Goal: Find specific fact: Find specific fact

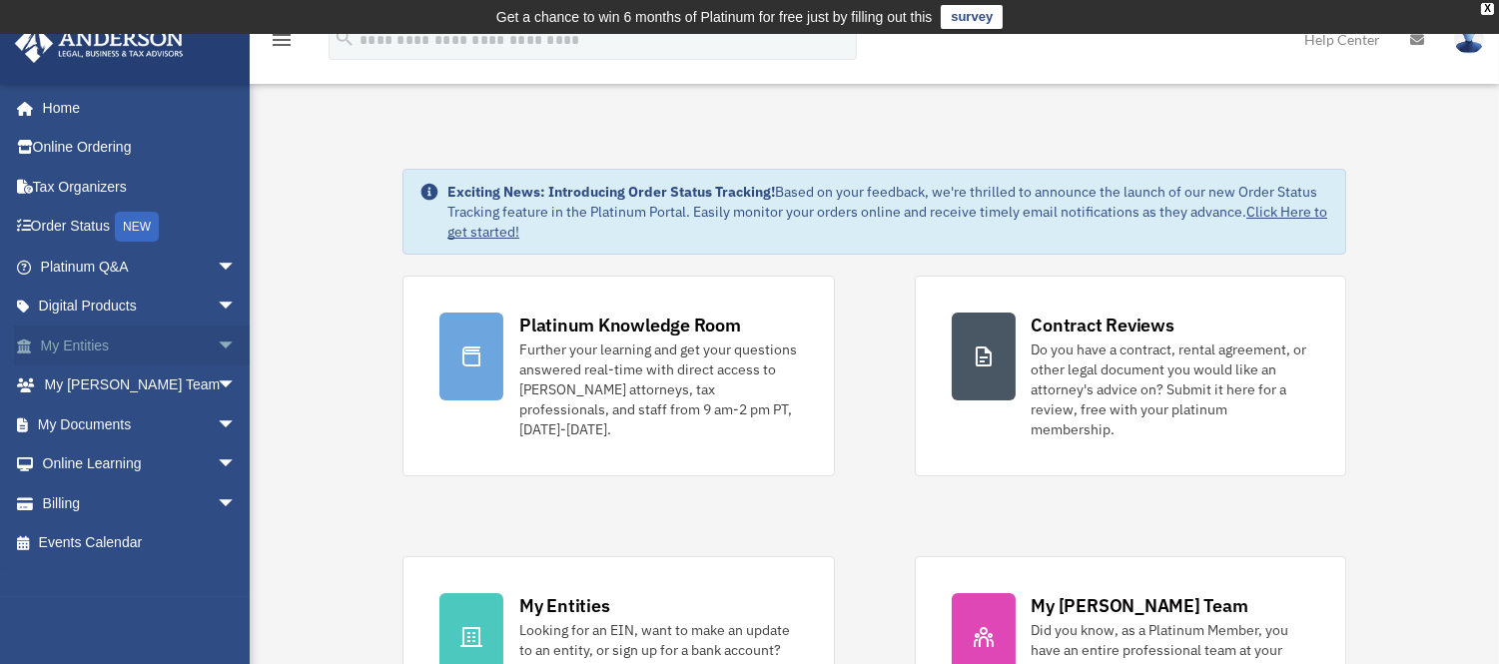
click at [62, 342] on link "My Entities arrow_drop_down" at bounding box center [140, 346] width 253 height 40
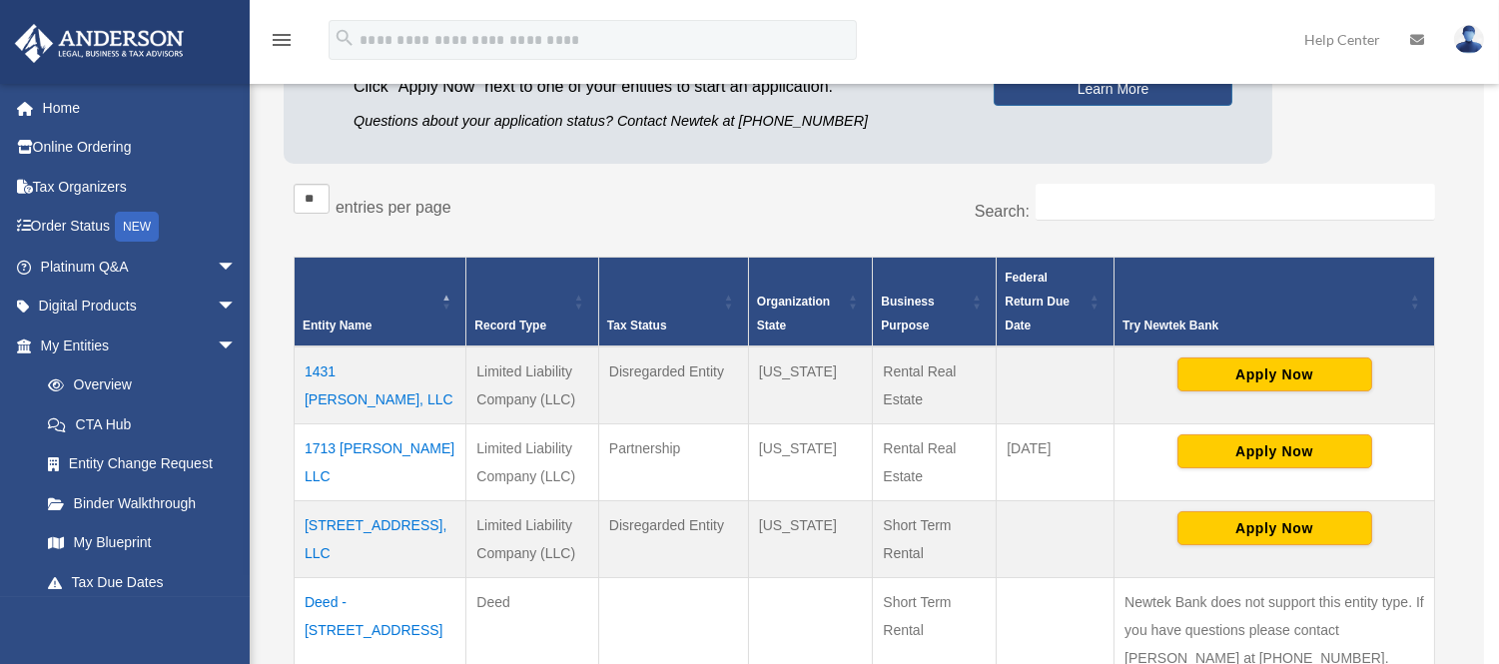
scroll to position [278, 0]
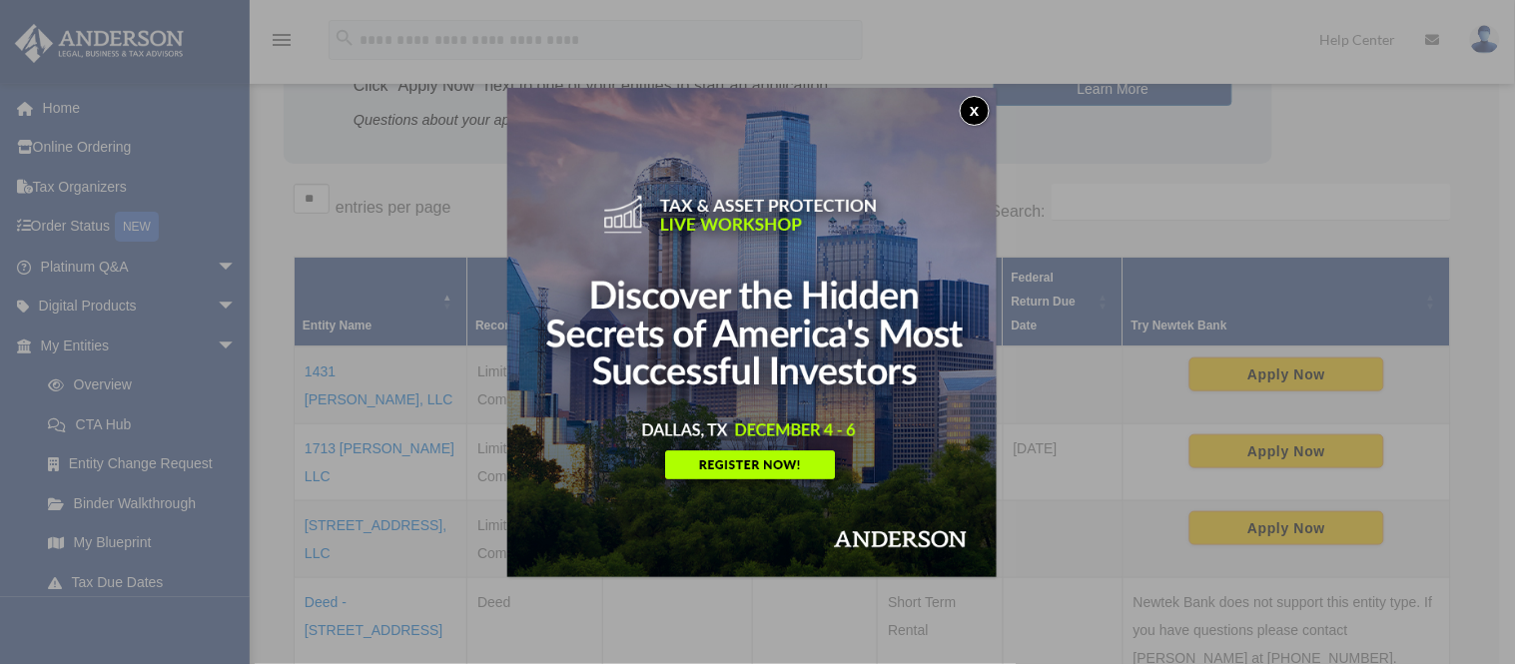
click at [981, 98] on button "x" at bounding box center [975, 111] width 30 height 30
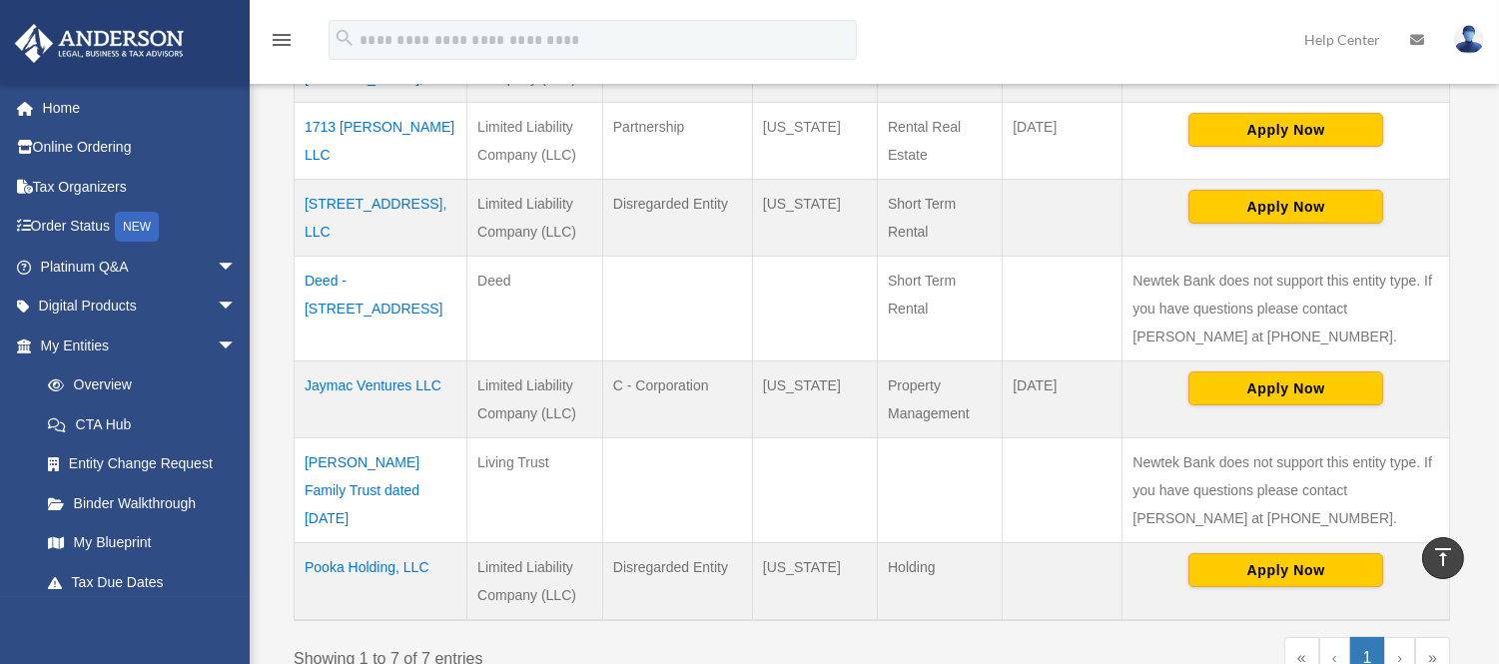
scroll to position [600, 0]
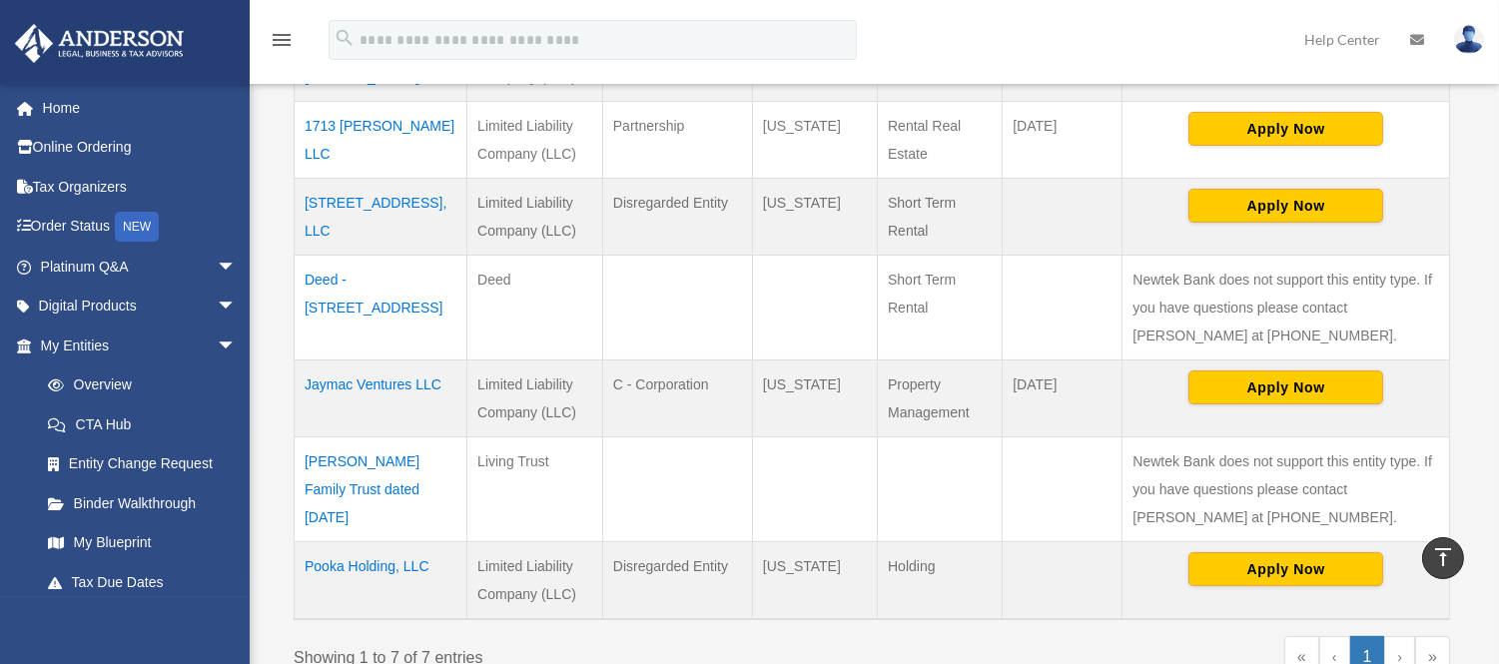
click at [354, 374] on td "Jaymac Ventures LLC" at bounding box center [381, 398] width 173 height 77
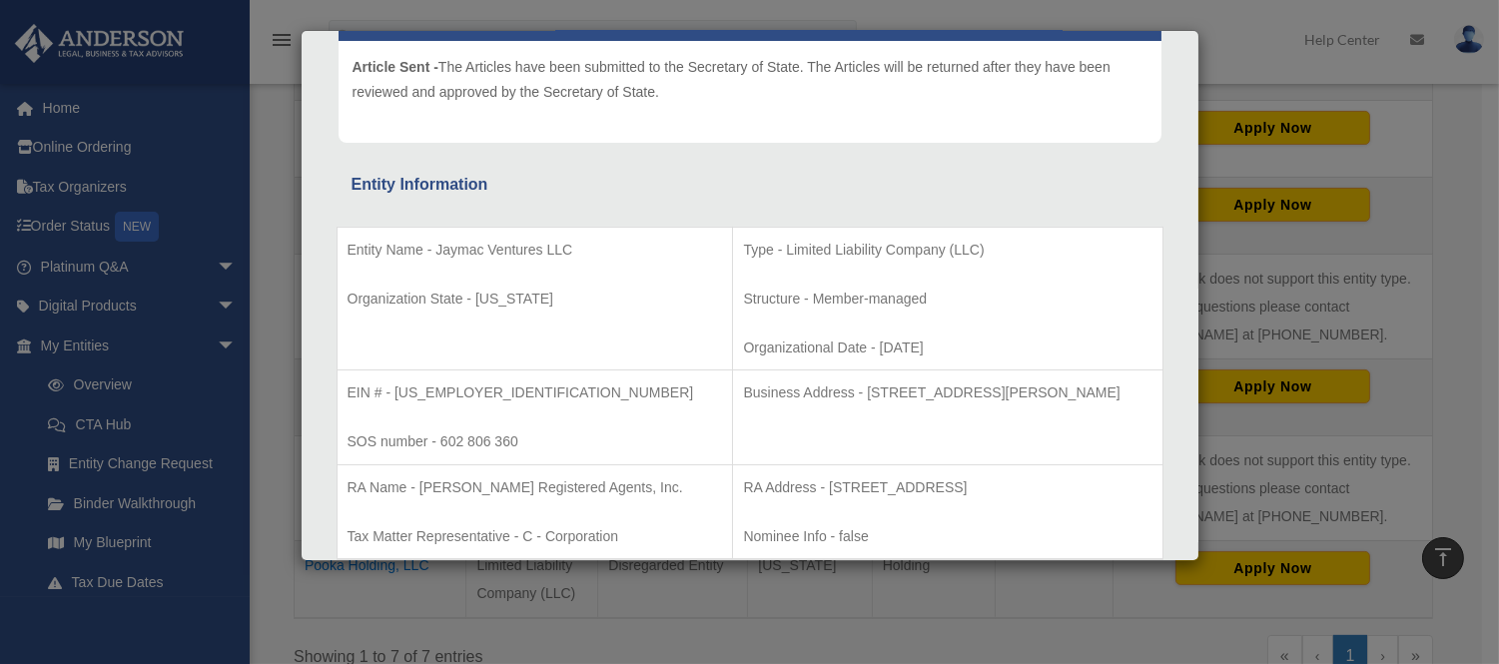
scroll to position [255, 0]
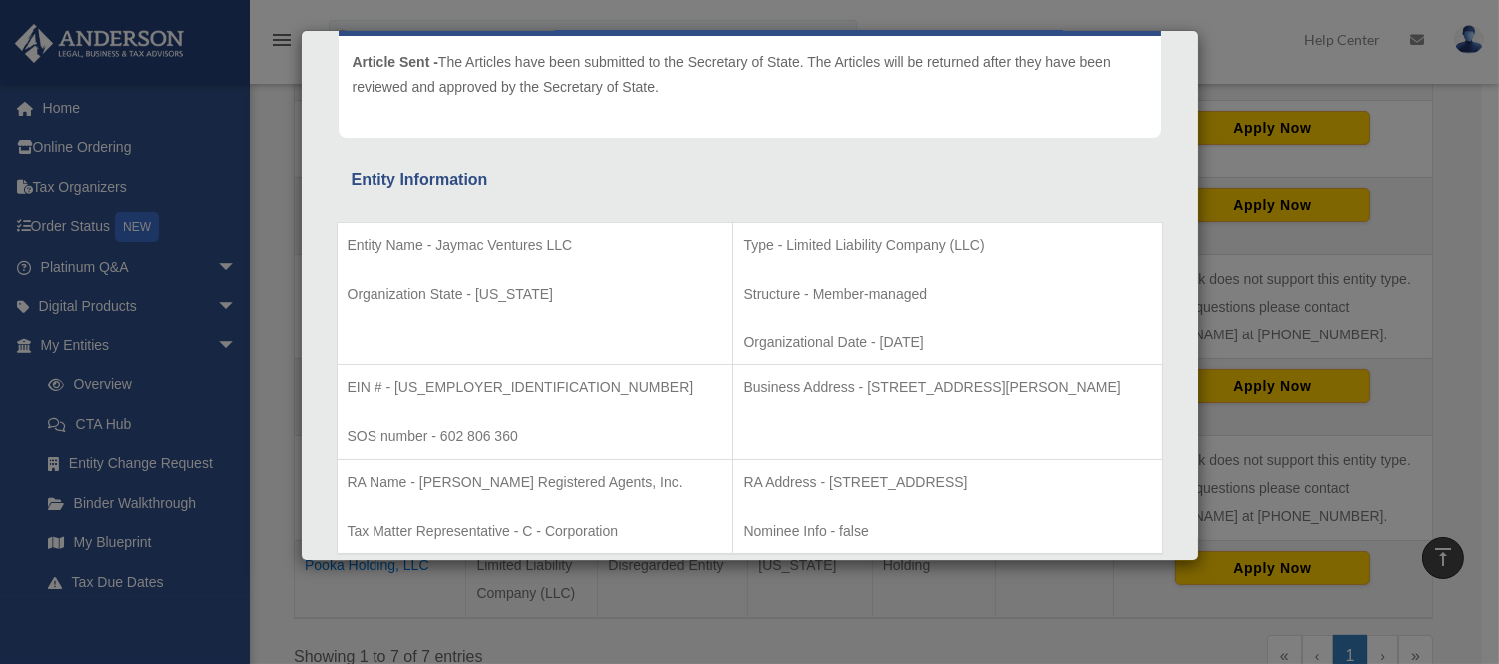
click at [794, 381] on p "Business Address - 3225 McLeod Dr, Suite 100, Las Vegas, NV 89121" at bounding box center [947, 387] width 408 height 25
copy tbody "Business Address - 3225 McLeod Dr, Suite 100, Las Vegas, NV 89121"
